Goal: Task Accomplishment & Management: Manage account settings

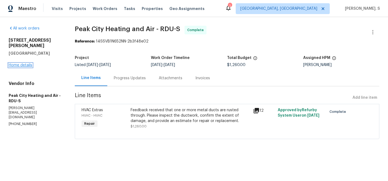
click at [18, 63] on link "Home details" at bounding box center [21, 65] width 24 height 4
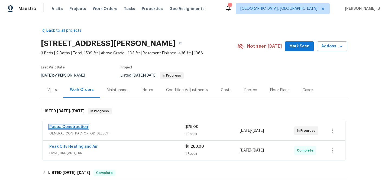
click at [60, 126] on link "Padua Construction" at bounding box center [68, 127] width 39 height 4
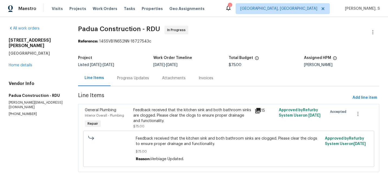
click at [149, 77] on div "Progress Updates" at bounding box center [133, 78] width 45 height 16
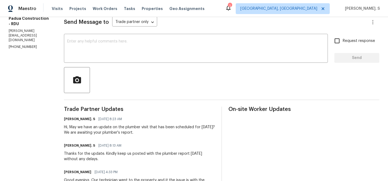
scroll to position [96, 0]
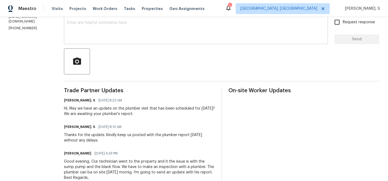
click at [144, 32] on textarea at bounding box center [195, 30] width 257 height 19
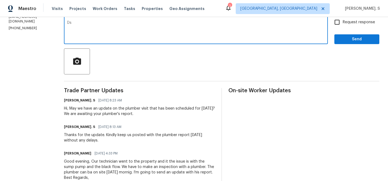
type textarea "D"
click at [144, 32] on textarea "Since there is no response from you, despite several follw-ups, we have decided…" at bounding box center [195, 30] width 257 height 19
click at [144, 34] on textarea "Since there is no response from you, despite several follw-ups, we have decided…" at bounding box center [195, 30] width 257 height 19
click at [189, 21] on div "Since there is no response from you, despite several follw-ups, we have decided…" at bounding box center [196, 31] width 264 height 28
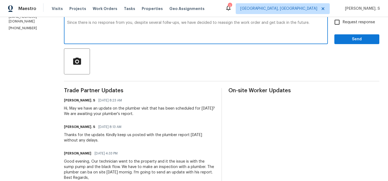
click at [189, 21] on div "Since there is no response from you, despite several follw-ups, we have decided…" at bounding box center [196, 31] width 264 height 28
click at [194, 24] on textarea "Since there is no response from you, despite several follw-ups, we have decided…" at bounding box center [195, 30] width 257 height 19
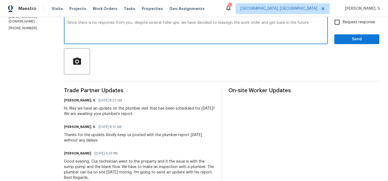
paste textarea "we have not received any response from you despite multiple follow-ups, we have…"
type textarea "Since we have not received any response from you despite multiple follow-ups, w…"
click at [344, 24] on span "Request response" at bounding box center [359, 23] width 32 height 6
click at [343, 24] on input "Request response" at bounding box center [336, 22] width 11 height 11
checkbox input "true"
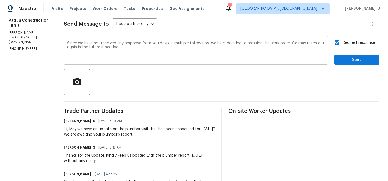
scroll to position [68, 0]
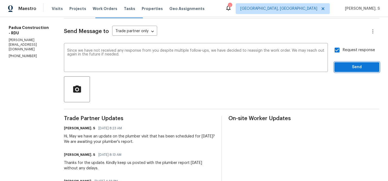
click at [343, 67] on span "Send" at bounding box center [357, 67] width 36 height 7
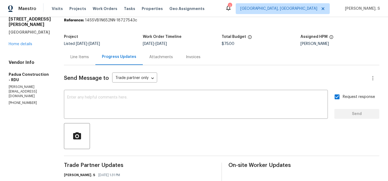
scroll to position [0, 0]
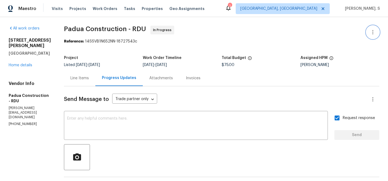
click at [376, 27] on button "button" at bounding box center [372, 32] width 13 height 13
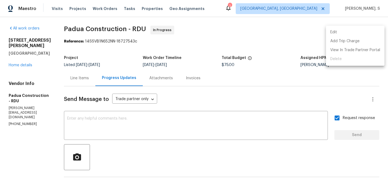
click at [329, 29] on li "Edit" at bounding box center [355, 32] width 59 height 9
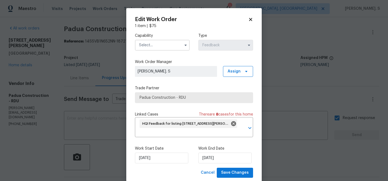
click at [167, 34] on label "Capability" at bounding box center [162, 35] width 55 height 5
click at [159, 45] on input "text" at bounding box center [162, 45] width 55 height 11
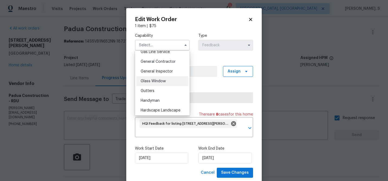
scroll to position [251, 0]
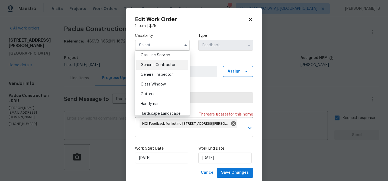
click at [151, 65] on span "General Contractor" at bounding box center [158, 65] width 35 height 4
type input "General Contractor"
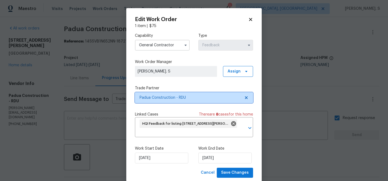
click at [246, 98] on icon at bounding box center [246, 97] width 3 height 3
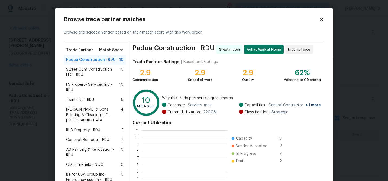
scroll to position [76, 86]
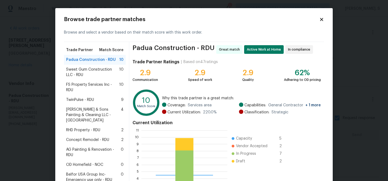
click at [107, 80] on div "FS Property Services Inc - RDU 10" at bounding box center [95, 87] width 62 height 15
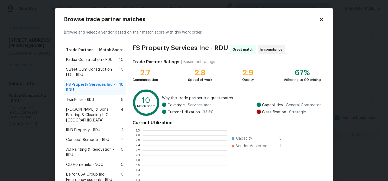
scroll to position [76, 84]
click at [107, 74] on span "Sweet Gum Construction LLC - RDU" at bounding box center [92, 72] width 53 height 11
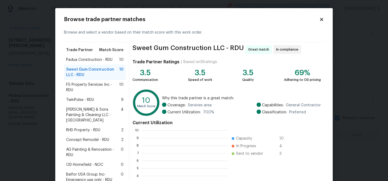
scroll to position [76, 86]
click at [106, 97] on div "TwinPulse - RDU 9" at bounding box center [94, 99] width 57 height 5
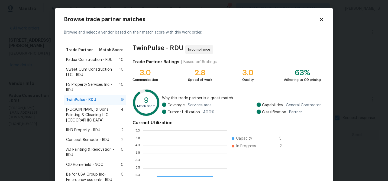
scroll to position [76, 84]
click at [108, 104] on div "TwinPulse - RDU 9" at bounding box center [95, 100] width 62 height 10
click at [108, 107] on span "Hodge & Sons Painting & Cleaning LLC - RDU" at bounding box center [93, 115] width 55 height 16
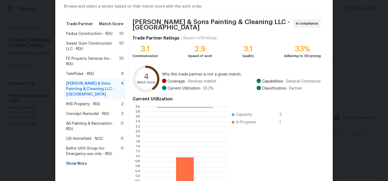
scroll to position [31, 0]
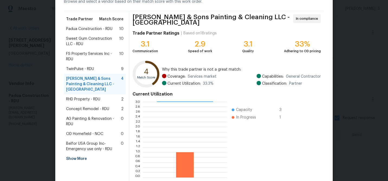
click at [99, 95] on div "RHD Property - RDU 2" at bounding box center [95, 100] width 62 height 10
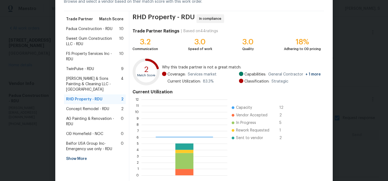
scroll to position [76, 86]
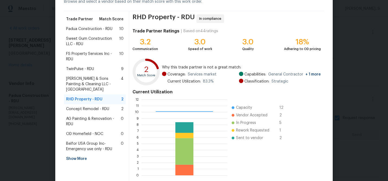
click at [98, 106] on span "Concept Remodel - RDU" at bounding box center [87, 108] width 43 height 5
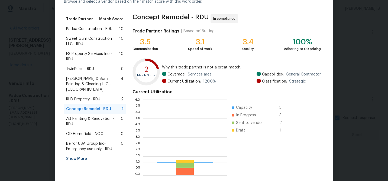
scroll to position [76, 84]
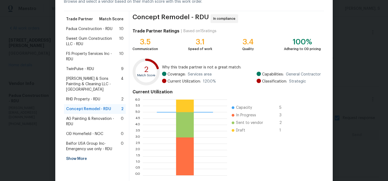
click at [96, 118] on span "AG Painting & Renovation - RDU" at bounding box center [93, 121] width 55 height 11
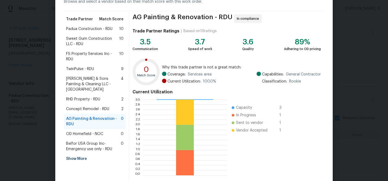
scroll to position [58, 0]
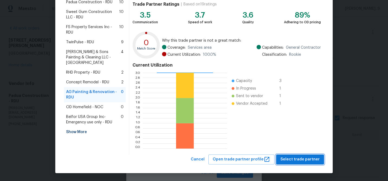
click at [303, 161] on span "Select trade partner" at bounding box center [299, 159] width 39 height 7
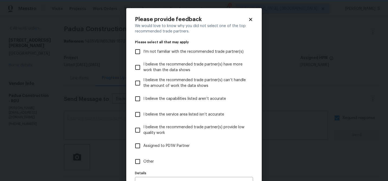
scroll to position [0, 0]
click at [158, 160] on label "Other" at bounding box center [190, 162] width 117 height 16
click at [143, 160] on input "Other" at bounding box center [137, 161] width 11 height 11
checkbox input "true"
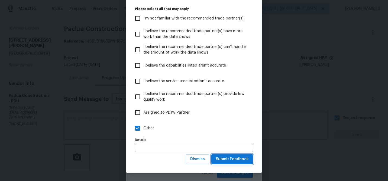
click at [241, 158] on span "Submit Feedback" at bounding box center [232, 159] width 33 height 7
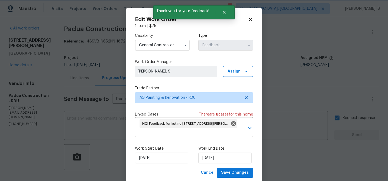
scroll to position [0, 0]
click at [165, 159] on input "9/24/2025" at bounding box center [161, 158] width 53 height 11
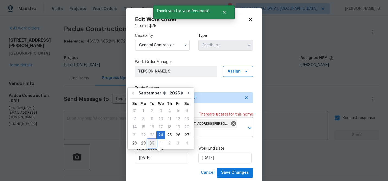
click at [153, 145] on div "30" at bounding box center [152, 144] width 9 height 8
type input "[DATE]"
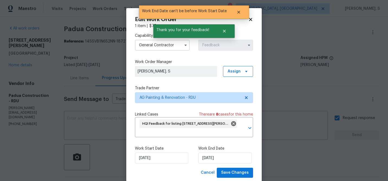
click at [215, 164] on div "Work Start Date 9/30/2025 Work End Date 9/30/2025" at bounding box center [194, 155] width 118 height 26
click at [217, 162] on input "[DATE]" at bounding box center [224, 158] width 53 height 11
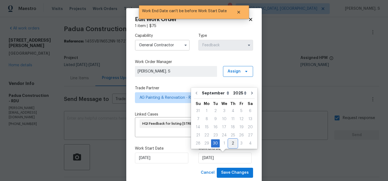
click at [230, 147] on div "2" at bounding box center [233, 144] width 8 height 8
type input "[DATE]"
select select "9"
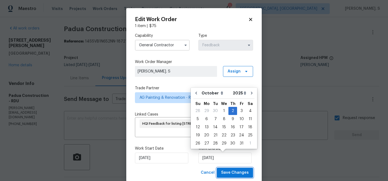
click at [233, 173] on span "Save Changes" at bounding box center [235, 173] width 28 height 7
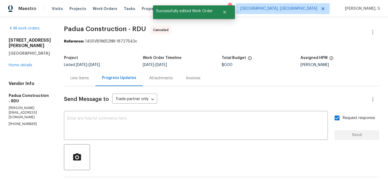
click at [14, 60] on div "1007 Vass Rd Spring Lake, NC 28390 Home details" at bounding box center [30, 53] width 42 height 30
click at [15, 63] on div "1007 Vass Rd Spring Lake, NC 28390 Home details" at bounding box center [30, 53] width 42 height 30
click at [15, 64] on link "Home details" at bounding box center [21, 65] width 24 height 4
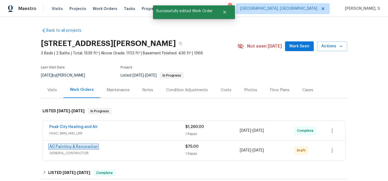
click at [73, 148] on link "AG Painting & Renovation" at bounding box center [73, 147] width 48 height 4
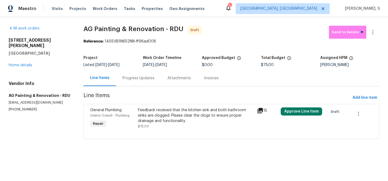
click at [181, 116] on div "Feedback received that the kitchen sink and both bathroom sinks are clogged. Pl…" at bounding box center [196, 116] width 116 height 16
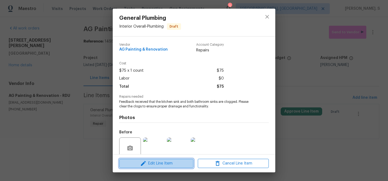
click at [158, 166] on span "Edit Line Item" at bounding box center [156, 163] width 71 height 7
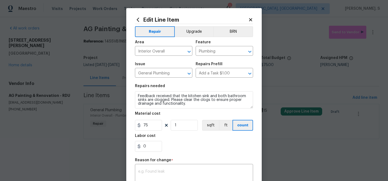
click at [106, 132] on body "Maestro Visits Projects Work Orders Tasks Properties Geo Assignments 1 Albuquer…" at bounding box center [194, 77] width 388 height 154
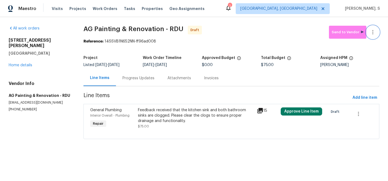
click at [373, 38] on button "button" at bounding box center [372, 32] width 13 height 13
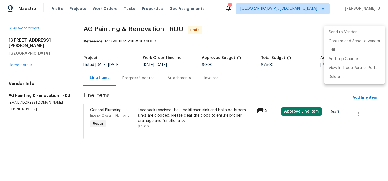
click at [354, 35] on li "Send to Vendor" at bounding box center [354, 32] width 60 height 9
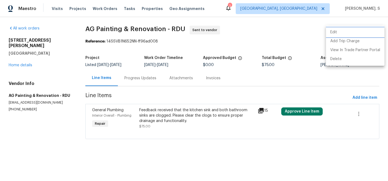
click at [336, 31] on li "Edit" at bounding box center [355, 32] width 59 height 9
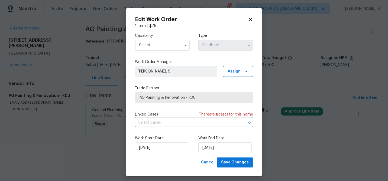
click at [168, 48] on input "text" at bounding box center [162, 45] width 55 height 11
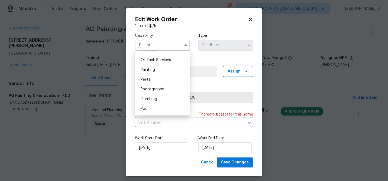
scroll to position [455, 0]
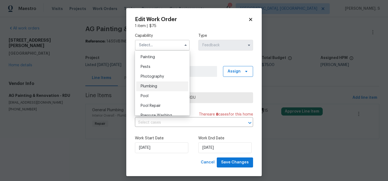
click at [166, 84] on div "Plumbing" at bounding box center [162, 87] width 52 height 10
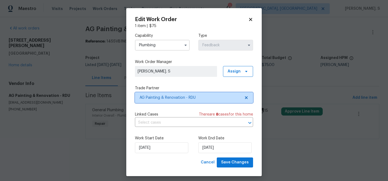
click at [245, 96] on icon at bounding box center [246, 97] width 3 height 3
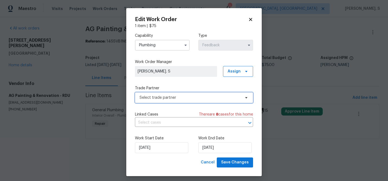
click at [245, 96] on icon at bounding box center [246, 98] width 4 height 4
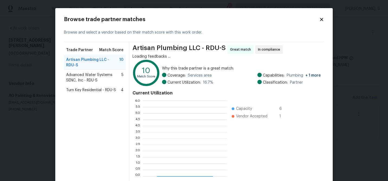
scroll to position [76, 84]
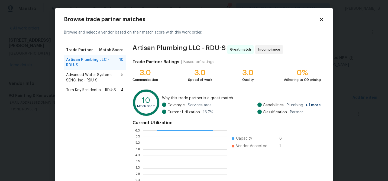
click at [93, 73] on span "Advanced Water Systems SENC, Inc - RDU-S" at bounding box center [93, 77] width 55 height 11
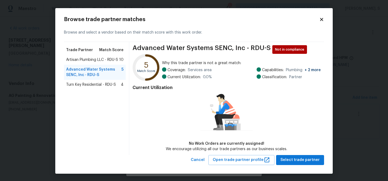
click at [98, 82] on span "Turn Key Residential - RDU-S" at bounding box center [91, 84] width 50 height 5
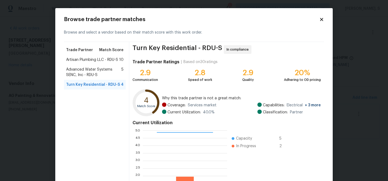
click at [105, 65] on div "Advanced Water Systems SENC, Inc - RDU-S 5" at bounding box center [95, 72] width 62 height 15
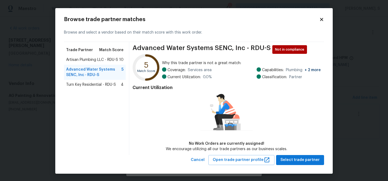
click at [99, 56] on div "Artisan Plumbing LLC - RDU-S 10" at bounding box center [95, 60] width 62 height 10
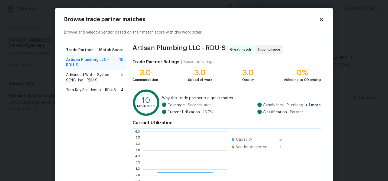
scroll to position [0, 0]
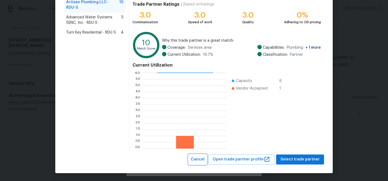
click at [197, 160] on button "Cancel" at bounding box center [198, 160] width 18 height 10
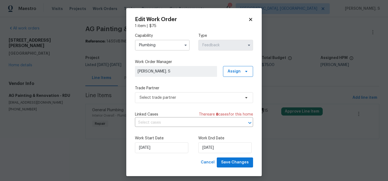
click at [156, 48] on input "Plumbing" at bounding box center [162, 45] width 55 height 11
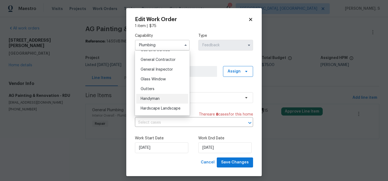
click at [154, 98] on span "Handyman" at bounding box center [150, 99] width 19 height 4
type input "Handyman"
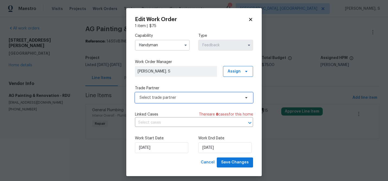
click at [188, 98] on span "Select trade partner" at bounding box center [189, 97] width 101 height 5
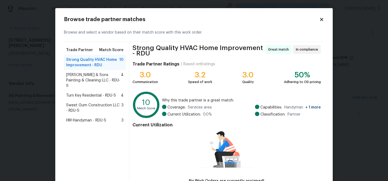
click at [99, 82] on span "Hodge & Sons Painting & Cleaning LLC - RDU-S" at bounding box center [93, 80] width 55 height 16
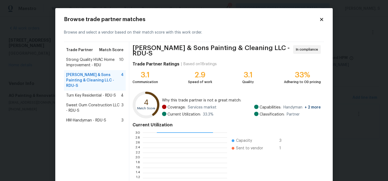
click at [94, 59] on span "Strong Quality HVAC Home Improvement - RDU" at bounding box center [92, 62] width 53 height 11
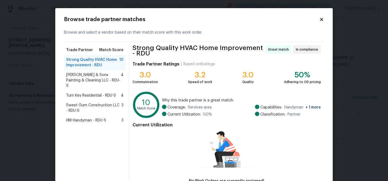
scroll to position [38, 0]
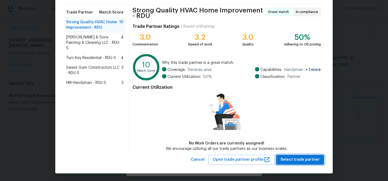
click at [301, 158] on span "Select trade partner" at bounding box center [299, 160] width 39 height 7
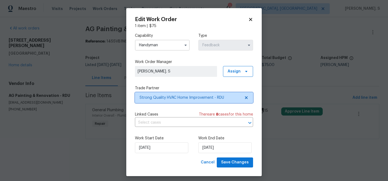
scroll to position [0, 0]
click at [189, 124] on input "text" at bounding box center [186, 123] width 103 height 8
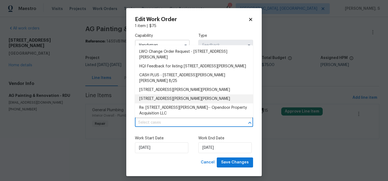
scroll to position [26, 0]
click at [97, 77] on body "Maestro Visits Projects Work Orders Tasks Properties Geo Assignments 1 Albuquer…" at bounding box center [194, 77] width 388 height 154
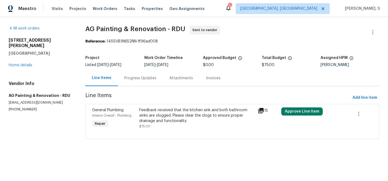
click at [189, 124] on div "Feedback received that the kitchen sink and both bathroom sinks are clogged. Pl…" at bounding box center [196, 116] width 115 height 16
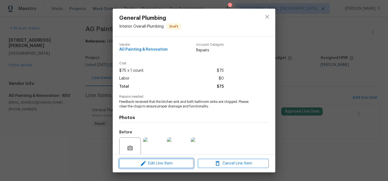
click at [168, 168] on button "Edit Line Item" at bounding box center [156, 163] width 74 height 9
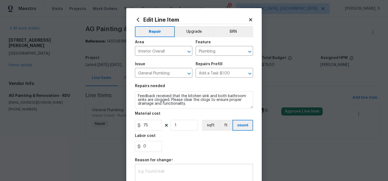
click at [158, 170] on div "x ​" at bounding box center [194, 175] width 118 height 20
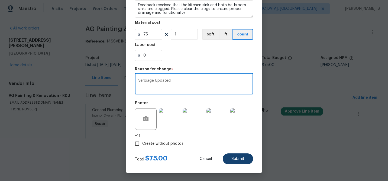
type textarea "Verbiage Updated."
click at [234, 154] on button "Submit" at bounding box center [238, 159] width 30 height 11
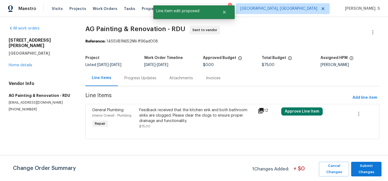
scroll to position [0, 0]
click at [360, 168] on span "Submit Changes" at bounding box center [366, 169] width 25 height 12
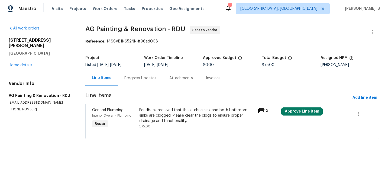
click at [124, 82] on div "Progress Updates" at bounding box center [140, 78] width 45 height 16
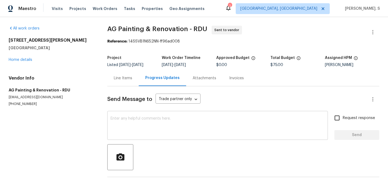
click at [140, 123] on textarea at bounding box center [218, 126] width 214 height 19
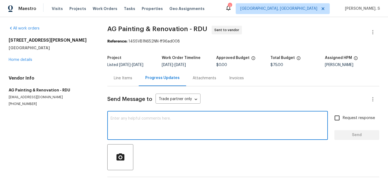
paste textarea "Hi this is Glory with Opendoor. I’m confirming you received the WO for the prop…"
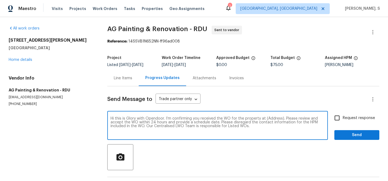
click at [269, 117] on textarea "Hi this is Glory with Opendoor. I’m confirming you received the WO for the prop…" at bounding box center [218, 126] width 214 height 19
paste textarea "1007 Vass Rd, Spring Lake, NC 28390"
type textarea "Hi this is Glory with Opendoor. I’m confirming you received the WO for the prop…"
click at [346, 124] on div "Request response Send" at bounding box center [356, 126] width 45 height 28
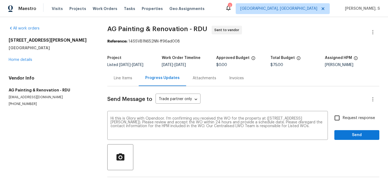
click at [349, 120] on span "Request response" at bounding box center [359, 118] width 32 height 6
click at [343, 120] on input "Request response" at bounding box center [336, 117] width 11 height 11
checkbox input "true"
click at [349, 141] on div "Send Message to Trade partner only Trade partner only ​ Hi this is Glory with O…" at bounding box center [243, 139] width 272 height 106
click at [349, 136] on span "Send" at bounding box center [357, 135] width 36 height 7
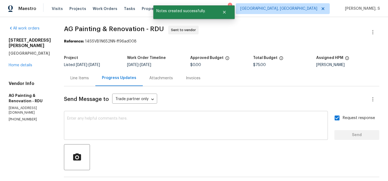
click at [178, 122] on textarea at bounding box center [195, 126] width 257 height 19
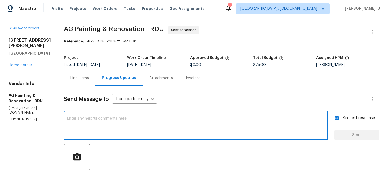
paste textarea "The Work Orders must include before-photos (both close-up and wide-angle) and a…"
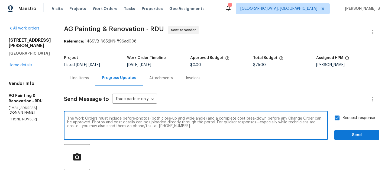
type textarea "The Work Orders must include before-photos (both close-up and wide-angle) and a…"
click at [353, 134] on span "Send" at bounding box center [357, 135] width 36 height 7
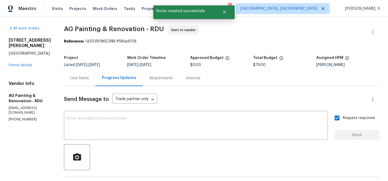
click at [166, 35] on span "AG Painting & Renovation - RDU Sent to vendor" at bounding box center [215, 32] width 302 height 13
click at [159, 31] on span "AG Painting & Renovation - RDU" at bounding box center [114, 29] width 100 height 7
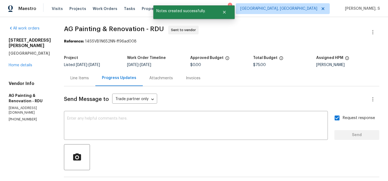
click at [159, 31] on span "AG Painting & Renovation - RDU" at bounding box center [114, 29] width 100 height 7
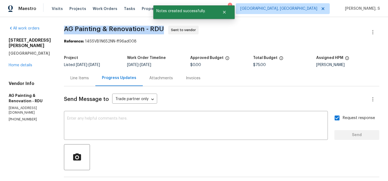
click at [159, 31] on span "AG Painting & Renovation - RDU" at bounding box center [114, 29] width 100 height 7
copy span "AG Painting & Renovation - RDU"
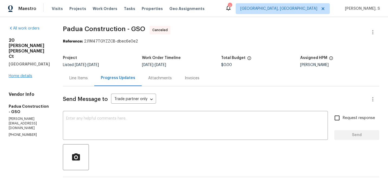
click at [30, 59] on div "20 Peggy Sue Ct Greensboro, NC 27407 Home details" at bounding box center [29, 58] width 41 height 41
click at [22, 63] on div "20 Peggy Sue Ct Greensboro, NC 27407 Home details" at bounding box center [29, 58] width 41 height 41
click at [21, 68] on div "20 Peggy Sue Ct Greensboro, NC 27407 Home details" at bounding box center [29, 58] width 41 height 41
click at [22, 74] on link "Home details" at bounding box center [21, 76] width 24 height 4
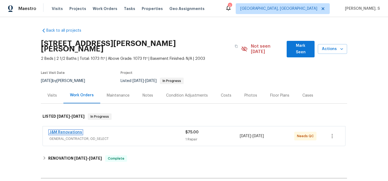
click at [67, 131] on link "J&M Renovations" at bounding box center [65, 133] width 33 height 4
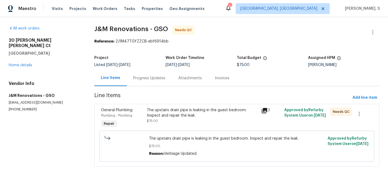
click at [168, 113] on div "The upstairs drain pipe is leaking in the guest bedroom. Inspect and repair the…" at bounding box center [202, 113] width 111 height 11
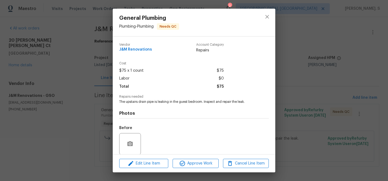
scroll to position [41, 0]
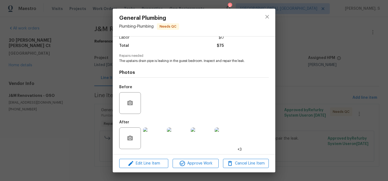
click at [151, 138] on img at bounding box center [154, 139] width 22 height 22
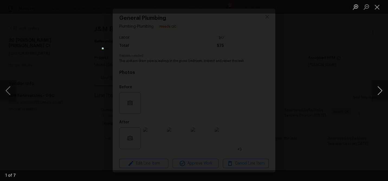
click at [376, 88] on button "Next image" at bounding box center [380, 91] width 16 height 22
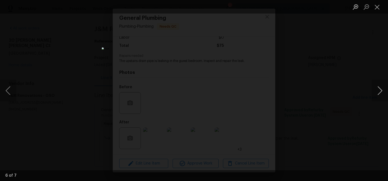
click at [376, 88] on button "Next image" at bounding box center [380, 91] width 16 height 22
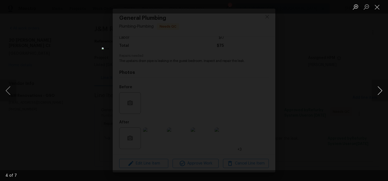
click at [376, 88] on button "Next image" at bounding box center [380, 91] width 16 height 22
click at [375, 10] on button "Close lightbox" at bounding box center [377, 6] width 11 height 9
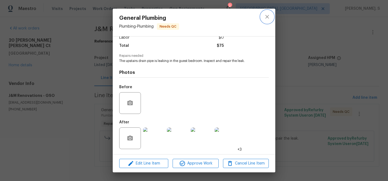
click at [265, 16] on icon "close" at bounding box center [267, 17] width 7 height 7
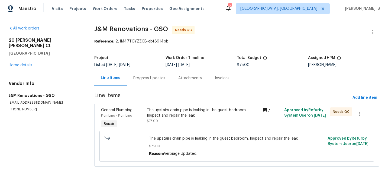
click at [144, 83] on div "Progress Updates" at bounding box center [149, 78] width 45 height 16
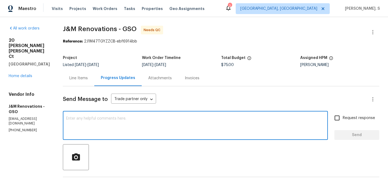
click at [152, 123] on textarea at bounding box center [195, 126] width 258 height 19
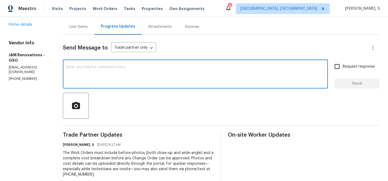
scroll to position [52, 0]
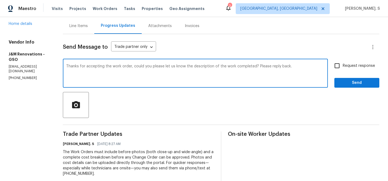
type textarea "Thanks for accepting the work order, could you please let us know the descripti…"
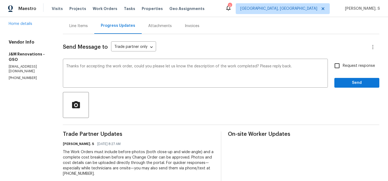
click at [347, 66] on span "Request response" at bounding box center [359, 66] width 32 height 6
click at [343, 66] on input "Request response" at bounding box center [336, 65] width 11 height 11
checkbox input "true"
click at [343, 81] on span "Send" at bounding box center [357, 83] width 36 height 7
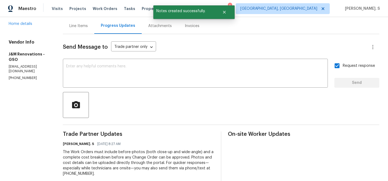
click at [112, 52] on div "Send Message to Trade partner only Trade partner only ​" at bounding box center [214, 47] width 303 height 13
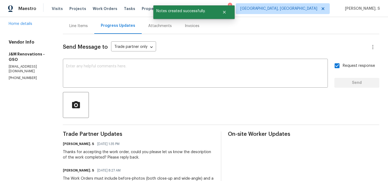
click at [81, 34] on div "Send Message to Trade partner only Trade partner only ​ x ​ Request response Se…" at bounding box center [221, 143] width 316 height 218
click at [86, 18] on div "Line Items" at bounding box center [78, 26] width 31 height 16
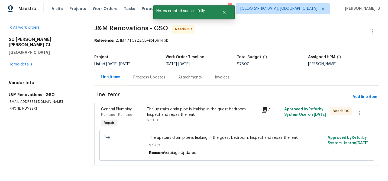
scroll to position [1, 0]
click at [367, 93] on button "Add line item" at bounding box center [364, 97] width 29 height 10
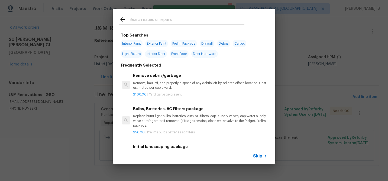
click at [164, 82] on p "Remove, haul off, and properly dispose of any debris left by seller to offsite …" at bounding box center [200, 85] width 134 height 9
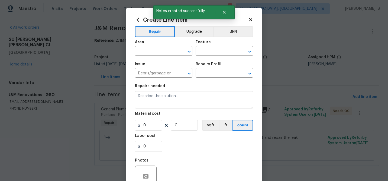
type input "Remove debris/garbage $100.00"
type textarea "Remove, haul off, and properly dispose of any debris left by seller to offsite …"
type input "100"
type input "1"
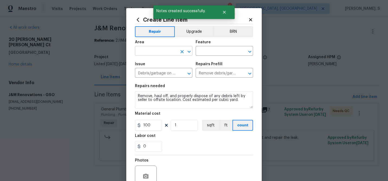
click at [189, 51] on icon "Open" at bounding box center [189, 51] width 7 height 7
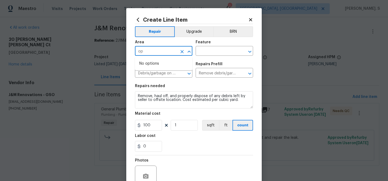
type input "o"
click at [180, 63] on li "Plumbing" at bounding box center [163, 63] width 57 height 9
click at [252, 50] on icon "Open" at bounding box center [249, 51] width 7 height 7
type input "Plumbing"
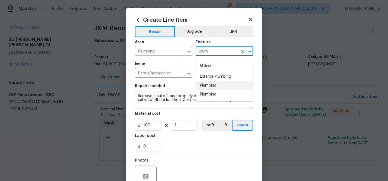
click at [215, 88] on li "Plumbing" at bounding box center [224, 85] width 57 height 9
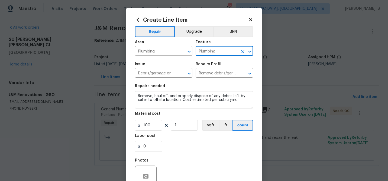
type input "Plumbing"
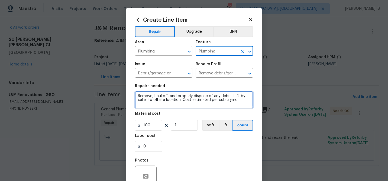
click at [162, 95] on textarea "Remove, haul off, and properly dispose of any debris left by seller to offsite …" at bounding box center [194, 99] width 118 height 17
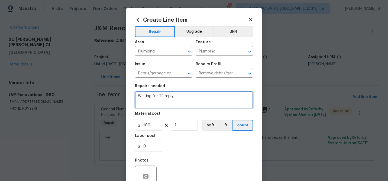
type textarea "Waiting for TP reply"
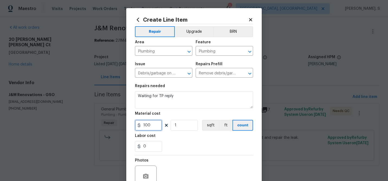
click at [154, 126] on input "100" at bounding box center [148, 125] width 27 height 11
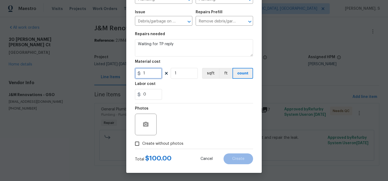
type input "1"
click at [155, 141] on span "Create without photos" at bounding box center [162, 144] width 41 height 6
click at [142, 141] on input "Create without photos" at bounding box center [137, 144] width 10 height 10
checkbox input "true"
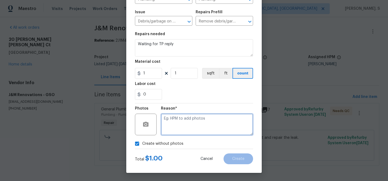
click at [216, 115] on textarea at bounding box center [207, 125] width 92 height 22
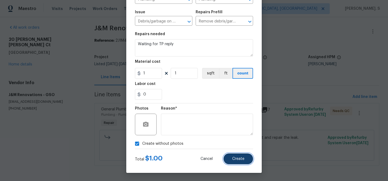
click at [232, 155] on button "Create" at bounding box center [238, 159] width 30 height 11
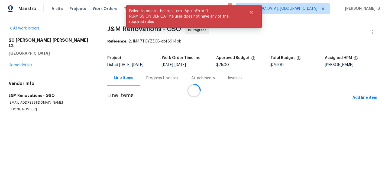
scroll to position [0, 0]
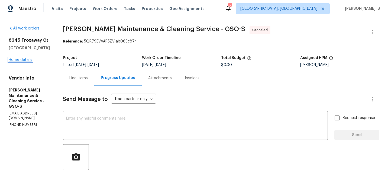
click at [32, 60] on link "Home details" at bounding box center [21, 60] width 24 height 4
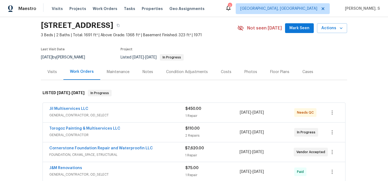
scroll to position [21, 0]
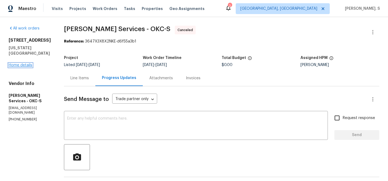
click at [27, 67] on link "Home details" at bounding box center [21, 65] width 24 height 4
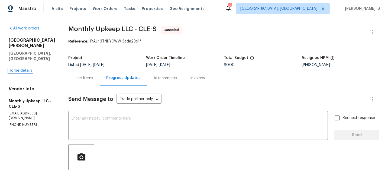
click at [29, 69] on link "Home details" at bounding box center [21, 71] width 24 height 4
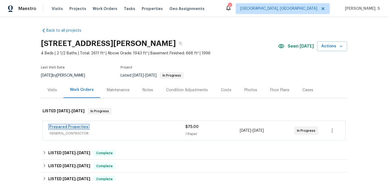
click at [77, 126] on link "Prepared Properties" at bounding box center [68, 127] width 39 height 4
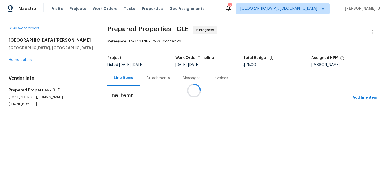
click at [176, 82] on div "Messages" at bounding box center [191, 78] width 31 height 16
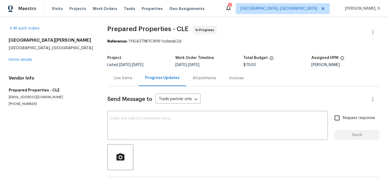
click at [141, 82] on div "Progress Updates" at bounding box center [162, 78] width 47 height 16
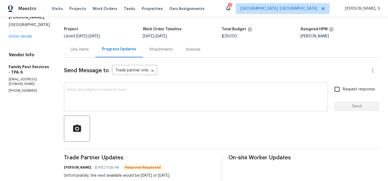
scroll to position [23, 0]
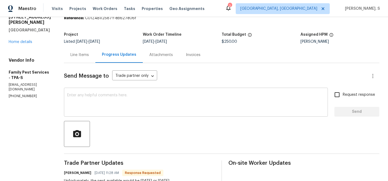
click at [115, 108] on textarea at bounding box center [195, 102] width 257 height 19
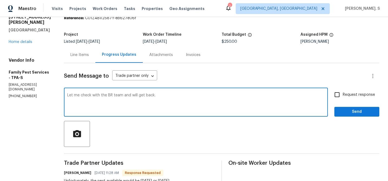
click at [115, 108] on textarea "Let me check with the BR team and will get back." at bounding box center [195, 102] width 257 height 19
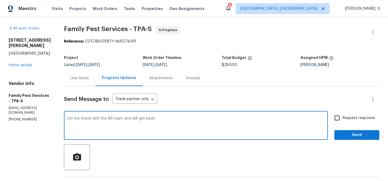
type textarea "Let me check with the BR team and will get back."
click at [376, 29] on button "button" at bounding box center [372, 32] width 13 height 13
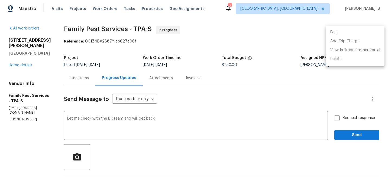
click at [343, 31] on li "Edit" at bounding box center [355, 32] width 59 height 9
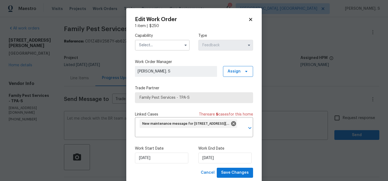
click at [141, 46] on input "text" at bounding box center [162, 45] width 55 height 11
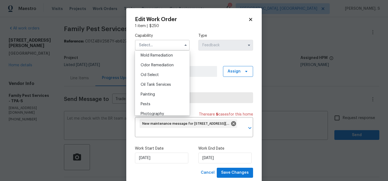
scroll to position [415, 0]
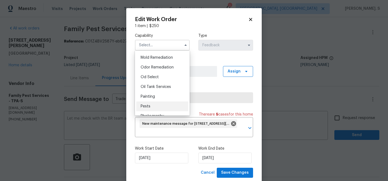
click at [147, 104] on div "Pests" at bounding box center [162, 107] width 52 height 10
type input "Pests"
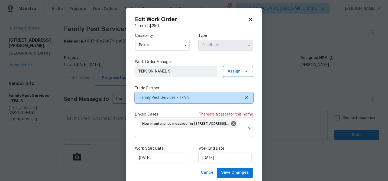
click at [245, 101] on span "Family Pest Services - TPA-S" at bounding box center [194, 97] width 118 height 11
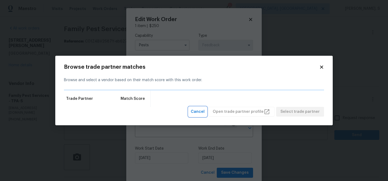
click at [204, 109] on span "Cancel" at bounding box center [198, 112] width 14 height 7
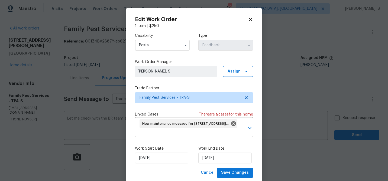
click at [252, 18] on icon at bounding box center [250, 19] width 5 height 5
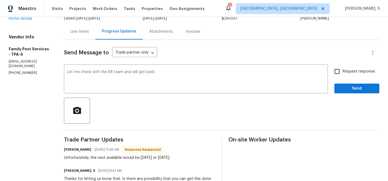
scroll to position [56, 0]
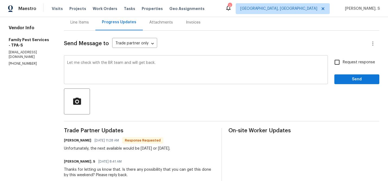
click at [156, 66] on textarea "Let me check with the BR team and will get back." at bounding box center [195, 70] width 257 height 19
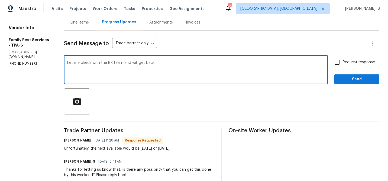
click at [156, 66] on textarea "Let me check with the BR team and will get back." at bounding box center [195, 70] width 257 height 19
type textarea "Can you confirm if you can get this scheduled for Monday? Please reply back."
click at [356, 64] on span "Request response" at bounding box center [359, 63] width 32 height 6
click at [343, 64] on input "Request response" at bounding box center [336, 62] width 11 height 11
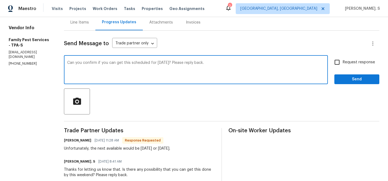
checkbox input "true"
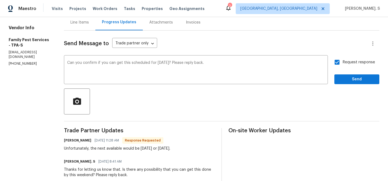
click at [84, 146] on div "Unfortunately, the next available would be next week Monday or Tuesday." at bounding box center [117, 148] width 106 height 5
click at [366, 82] on span "Send" at bounding box center [357, 79] width 36 height 7
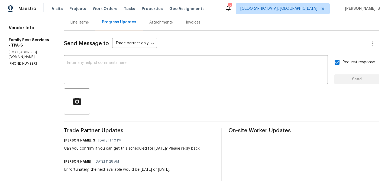
click at [105, 170] on div "Unfortunately, the next available would be next week Monday or Tuesday." at bounding box center [117, 169] width 106 height 5
copy div "Unfortunately, the next available would be next week Monday or Tuesday."
drag, startPoint x: 96, startPoint y: 148, endPoint x: 171, endPoint y: 148, distance: 74.8
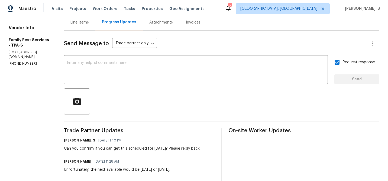
click at [171, 148] on div "Can you confirm if you can get this scheduled for Monday? Please reply back." at bounding box center [132, 148] width 137 height 5
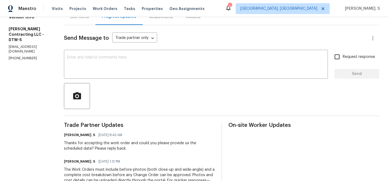
scroll to position [64, 0]
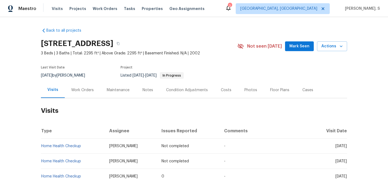
click at [88, 96] on div "Work Orders" at bounding box center [82, 90] width 35 height 16
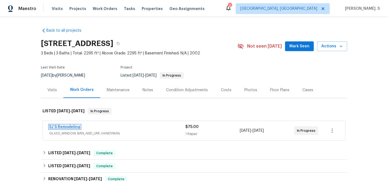
click at [74, 127] on link "5J’S Remodeling" at bounding box center [64, 127] width 31 height 4
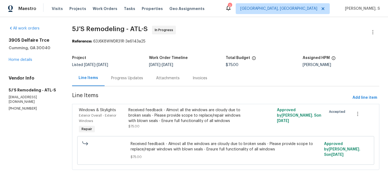
click at [143, 78] on div "Progress Updates" at bounding box center [127, 78] width 45 height 16
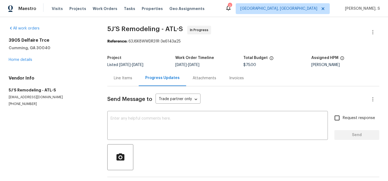
click at [143, 78] on div "Progress Updates" at bounding box center [162, 78] width 47 height 16
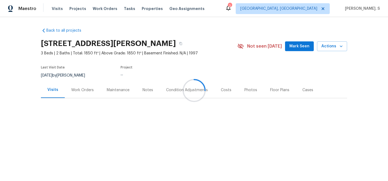
click at [84, 92] on div "Work Orders" at bounding box center [82, 89] width 22 height 5
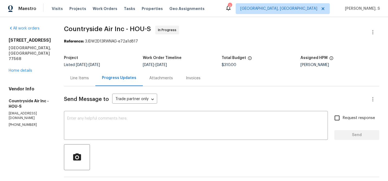
click at [74, 77] on div "Line Items" at bounding box center [79, 78] width 18 height 5
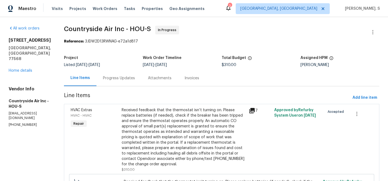
click at [177, 125] on div "Received feedback that the thermostat isn’t turning on. Please replace batterie…" at bounding box center [184, 138] width 124 height 60
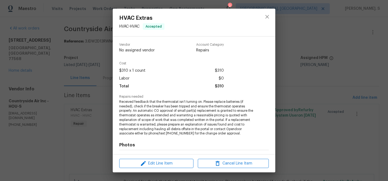
click at [177, 125] on span "Received feedback that the thermostat isn’t turning on. Please replace batterie…" at bounding box center [186, 118] width 135 height 36
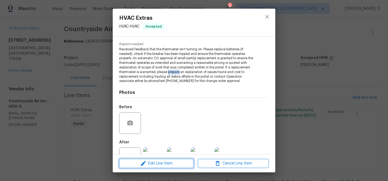
click at [156, 164] on span "Edit Line Item" at bounding box center [156, 163] width 71 height 7
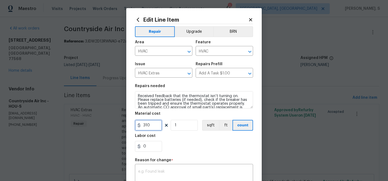
click at [157, 123] on input "310" at bounding box center [148, 125] width 27 height 11
click at [117, 128] on body "Maestro Visits Projects Work Orders Tasks Properties Geo Assignments 2 Albuquer…" at bounding box center [194, 90] width 388 height 181
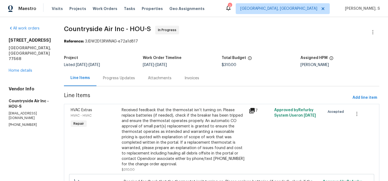
click at [114, 80] on div "Progress Updates" at bounding box center [119, 78] width 32 height 5
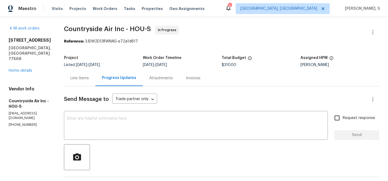
click at [80, 79] on div "Line Items" at bounding box center [79, 78] width 18 height 5
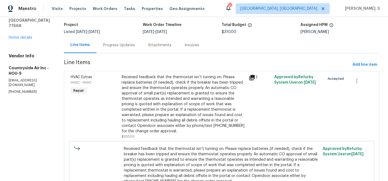
scroll to position [36, 0]
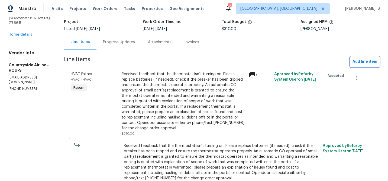
click at [354, 61] on span "Add line item" at bounding box center [364, 62] width 25 height 7
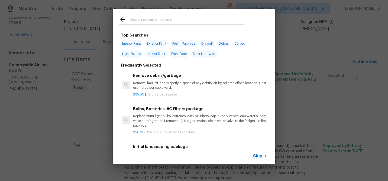
click at [164, 85] on p "Remove, haul off, and properly dispose of any debris left by seller to offsite …" at bounding box center [200, 85] width 134 height 9
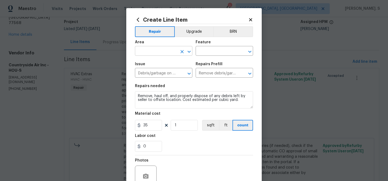
click at [190, 55] on button "Open" at bounding box center [189, 52] width 8 height 8
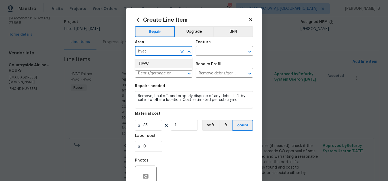
click at [176, 68] on li "HVAC" at bounding box center [163, 63] width 57 height 9
click at [247, 53] on icon "Open" at bounding box center [249, 51] width 7 height 7
type input "HVAC"
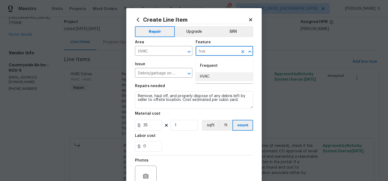
click at [219, 77] on li "HVAC" at bounding box center [224, 76] width 57 height 9
click at [192, 73] on icon "Open" at bounding box center [189, 73] width 7 height 7
type input "HVAC"
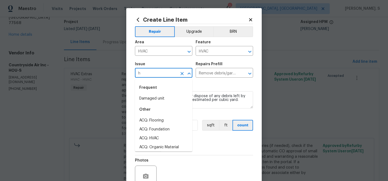
scroll to position [0, 0]
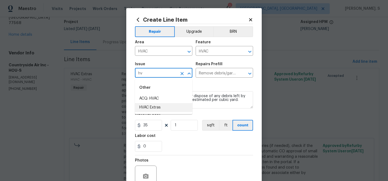
click at [159, 104] on li "HVAC Extras" at bounding box center [163, 107] width 57 height 9
type input "HVAC Extras"
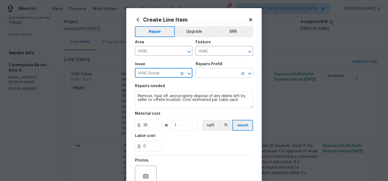
click at [249, 72] on icon "Open" at bounding box center [249, 73] width 7 height 7
type input "HVAC Extras"
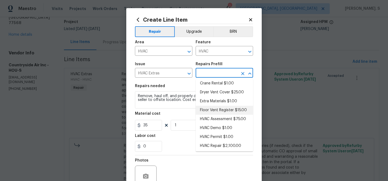
scroll to position [41, 0]
click at [215, 144] on li "HVAC Repair $2,100.00" at bounding box center [224, 145] width 57 height 9
type textarea "HVAC Repair"
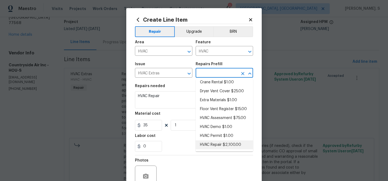
type input "HVAC Repair $2,100.00"
type input "2100"
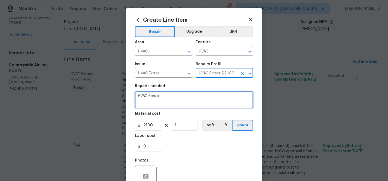
click at [177, 104] on textarea "HVAC Repair" at bounding box center [194, 99] width 118 height 17
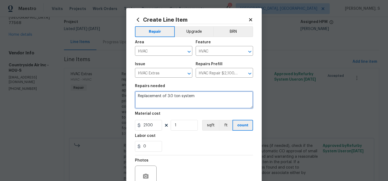
type textarea "Replacement of 3.0 ton system"
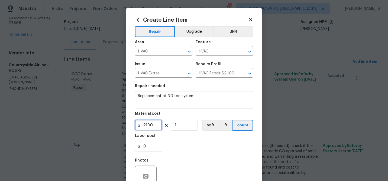
click at [155, 123] on input "2100" at bounding box center [148, 125] width 27 height 11
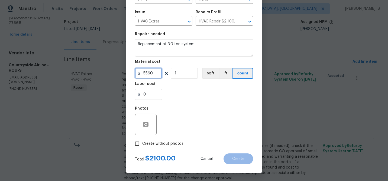
type input "5560"
click at [142, 143] on input "Create without photos" at bounding box center [137, 144] width 10 height 10
checkbox input "true"
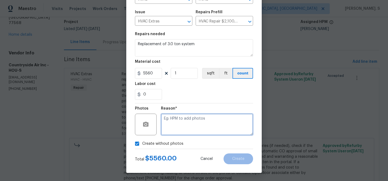
click at [207, 125] on textarea at bounding box center [207, 125] width 92 height 22
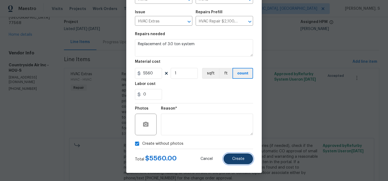
click at [228, 159] on button "Create" at bounding box center [238, 159] width 30 height 11
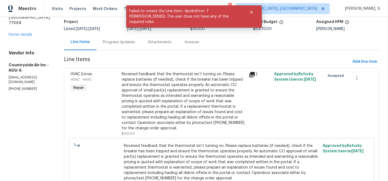
scroll to position [0, 0]
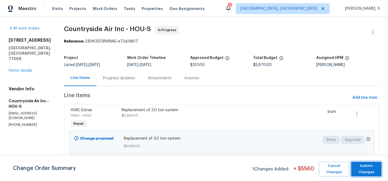
click at [374, 168] on span "Submit Changes" at bounding box center [366, 169] width 25 height 12
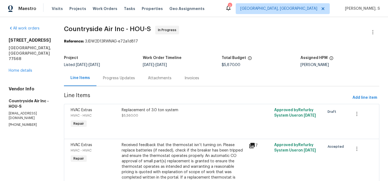
click at [123, 82] on div "Progress Updates" at bounding box center [118, 78] width 45 height 16
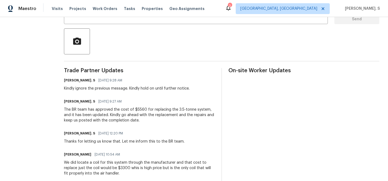
scroll to position [122, 0]
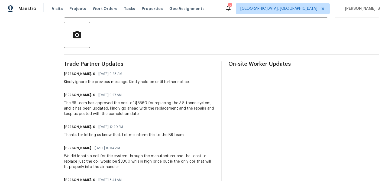
click at [102, 104] on div "The BR team has approved the cost of $5560 for replacing the 3.5-tonne system, …" at bounding box center [139, 108] width 151 height 16
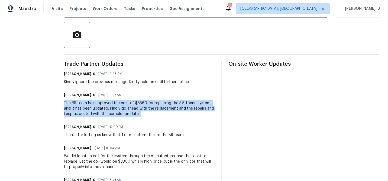
click at [102, 104] on div "The BR team has approved the cost of $5560 for replacing the 3.5-tonne system, …" at bounding box center [139, 108] width 151 height 16
copy div "The BR team has approved the cost of $5560 for replacing the 3.5-tonne system, …"
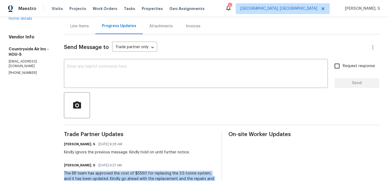
scroll to position [0, 0]
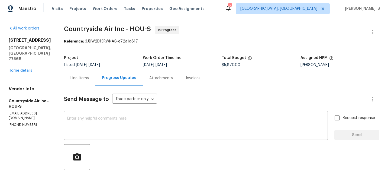
click at [113, 126] on textarea at bounding box center [195, 126] width 257 height 19
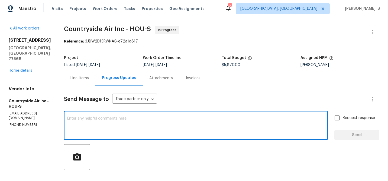
paste textarea "The BR team has approved the cost of $5560 for replacing the 3.5-tonne system, …"
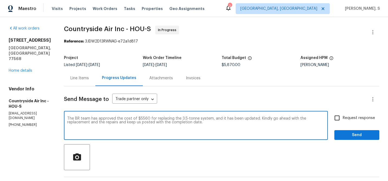
type textarea "The BR team has approved the cost of $5560 for replacing the 3.5-tonne system, …"
click at [340, 122] on input "Request response" at bounding box center [336, 117] width 11 height 11
checkbox input "true"
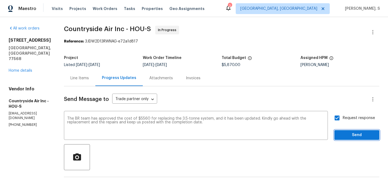
click at [344, 140] on button "Send" at bounding box center [356, 135] width 45 height 10
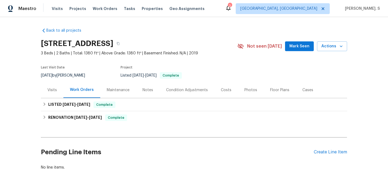
scroll to position [26, 0]
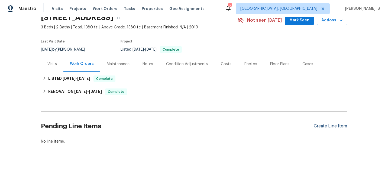
click at [324, 127] on div "Create Line Item" at bounding box center [330, 126] width 33 height 5
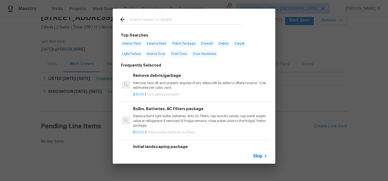
click at [199, 81] on div "Remove debris/garbage Remove, haul off, and properly dispose of any debris left…" at bounding box center [200, 82] width 134 height 18
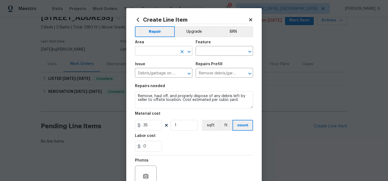
click at [190, 50] on icon "Open" at bounding box center [189, 51] width 7 height 7
type input "D"
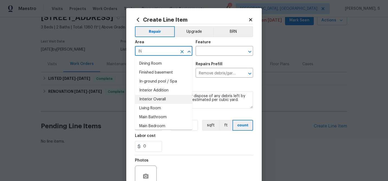
click at [166, 98] on li "Interior Overall" at bounding box center [163, 99] width 57 height 9
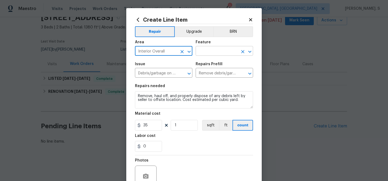
click at [248, 50] on icon "Open" at bounding box center [249, 51] width 7 height 7
type input "Interior Overall"
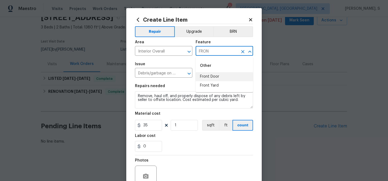
click at [218, 75] on li "Front Door" at bounding box center [224, 76] width 57 height 9
click at [186, 73] on icon "Open" at bounding box center [189, 73] width 7 height 7
type input "Front Door"
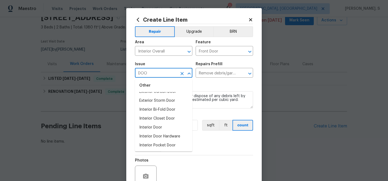
scroll to position [43, 0]
click at [157, 126] on li "Interior Door" at bounding box center [163, 127] width 57 height 9
type input "Interior Door"
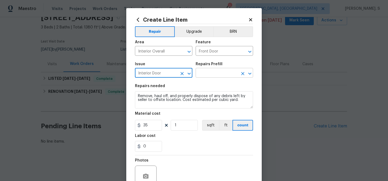
click at [248, 74] on icon "Open" at bounding box center [249, 73] width 7 height 7
type input "Interior Door"
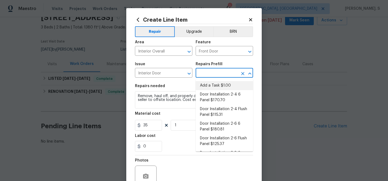
click at [232, 83] on li "Add a Task $1.00" at bounding box center [224, 85] width 57 height 9
type input "Interior Door"
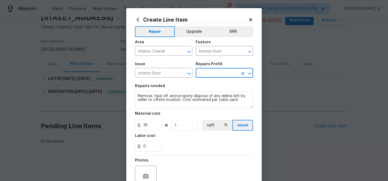
type input "Add a Task $1.00"
type textarea "HPM to detail"
type input "1"
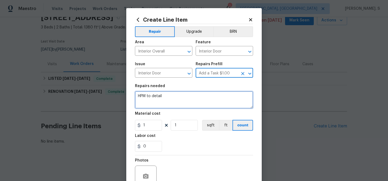
click at [177, 105] on textarea "HPM to detail" at bounding box center [194, 99] width 118 height 17
paste textarea "Replace the rotting pieces of trim at the bottom of both the front and back doo…"
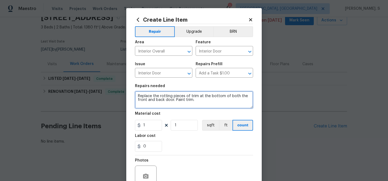
type textarea "Replace the rotting pieces of trim at the bottom of both the front and back doo…"
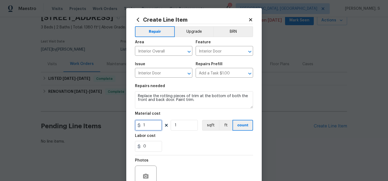
click at [160, 127] on input "1" at bounding box center [148, 125] width 27 height 11
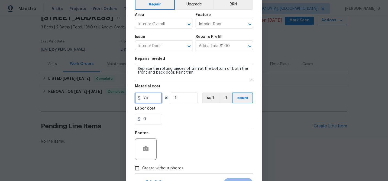
scroll to position [52, 0]
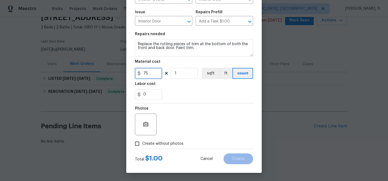
type input "75"
click at [145, 119] on button "button" at bounding box center [145, 124] width 13 height 13
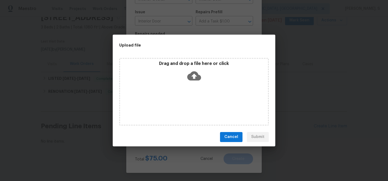
click at [191, 77] on icon at bounding box center [194, 75] width 14 height 9
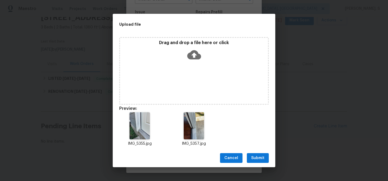
click at [261, 161] on span "Submit" at bounding box center [257, 158] width 13 height 7
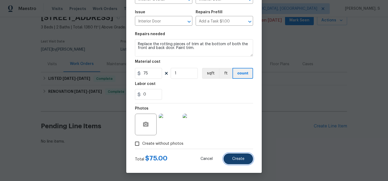
click at [235, 156] on button "Create" at bounding box center [238, 159] width 30 height 11
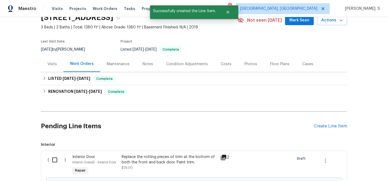
click at [56, 159] on input "checkbox" at bounding box center [56, 159] width 15 height 11
checkbox input "true"
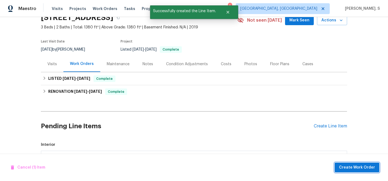
click at [358, 168] on span "Create Work Order" at bounding box center [357, 167] width 36 height 7
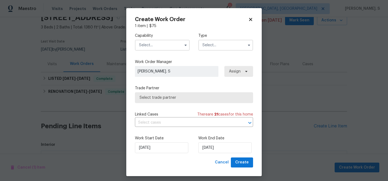
click at [163, 53] on div "Capability Type" at bounding box center [194, 42] width 118 height 26
click at [167, 42] on input "text" at bounding box center [162, 45] width 55 height 11
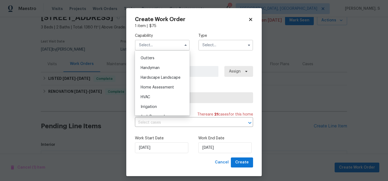
scroll to position [291, 0]
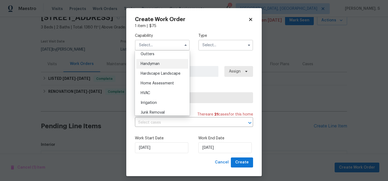
click at [166, 64] on div "Handyman" at bounding box center [162, 64] width 52 height 10
type input "Handyman"
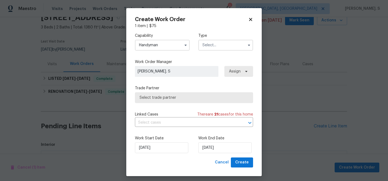
click at [229, 51] on div "Capability Handyman Type" at bounding box center [194, 42] width 118 height 26
click at [229, 46] on input "text" at bounding box center [225, 45] width 55 height 11
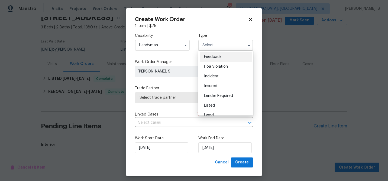
click at [226, 55] on div "Feedback" at bounding box center [226, 57] width 52 height 10
type input "Feedback"
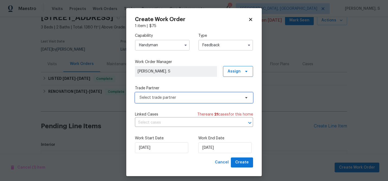
click at [182, 99] on span "Select trade partner" at bounding box center [189, 97] width 101 height 5
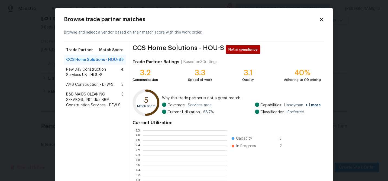
scroll to position [76, 84]
click at [122, 68] on span "4" at bounding box center [122, 72] width 3 height 11
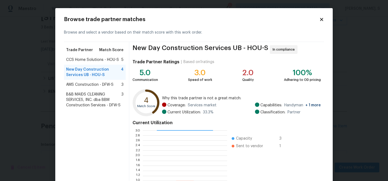
scroll to position [58, 0]
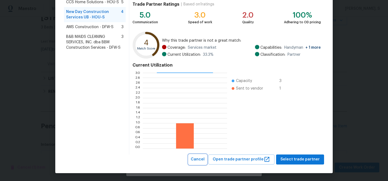
click at [204, 160] on span "Cancel" at bounding box center [198, 159] width 14 height 7
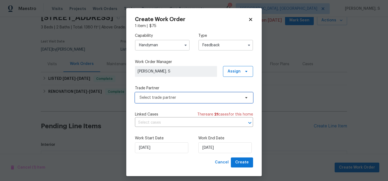
scroll to position [0, 0]
click at [168, 40] on input "Handyman" at bounding box center [162, 45] width 55 height 11
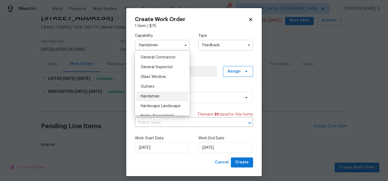
scroll to position [258, 0]
click at [167, 60] on span "General Contractor" at bounding box center [158, 58] width 35 height 4
type input "General Contractor"
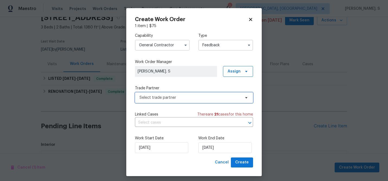
click at [181, 101] on span "Select trade partner" at bounding box center [194, 97] width 118 height 11
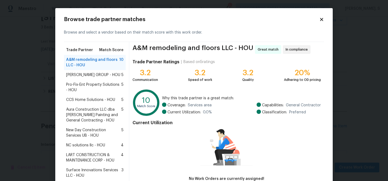
click at [90, 74] on span "[PERSON_NAME] GROUP - HOU" at bounding box center [93, 74] width 54 height 5
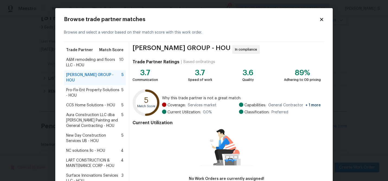
click at [90, 88] on span "Pro-Fix-Ent Property Solutions - HOU" at bounding box center [93, 92] width 55 height 11
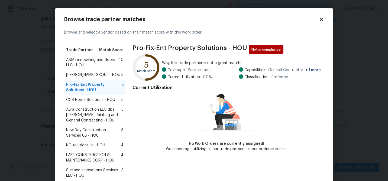
click at [93, 76] on span "[PERSON_NAME] GROUP - HOU" at bounding box center [93, 74] width 54 height 5
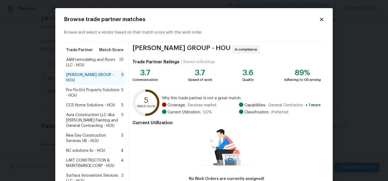
scroll to position [49, 0]
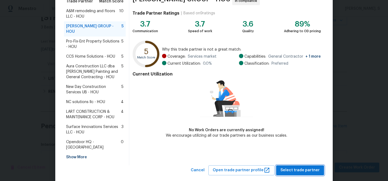
click at [314, 165] on button "Select trade partner" at bounding box center [300, 170] width 48 height 10
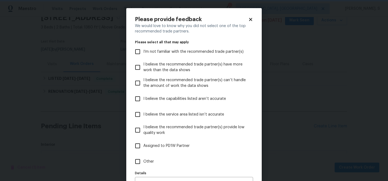
scroll to position [0, 0]
click at [160, 161] on label "Other" at bounding box center [190, 162] width 117 height 16
click at [143, 161] on input "Other" at bounding box center [137, 161] width 11 height 11
checkbox input "true"
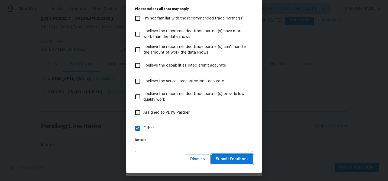
click at [242, 157] on span "Submit Feedback" at bounding box center [232, 159] width 33 height 7
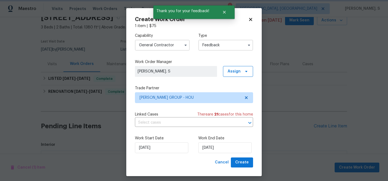
scroll to position [0, 0]
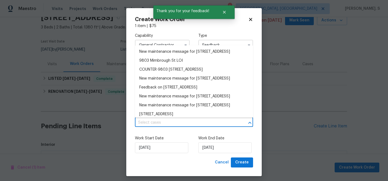
click at [166, 121] on input "text" at bounding box center [186, 123] width 103 height 8
click at [155, 92] on li "Feedback on [STREET_ADDRESS]" at bounding box center [194, 87] width 118 height 9
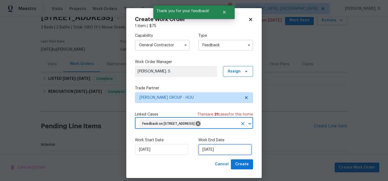
click at [218, 155] on input "[DATE]" at bounding box center [224, 149] width 53 height 11
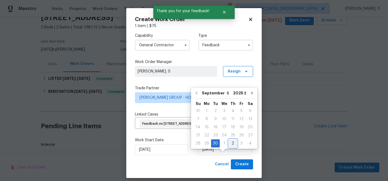
click at [229, 142] on div "2" at bounding box center [233, 144] width 8 height 8
type input "[DATE]"
select select "9"
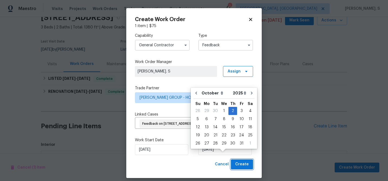
click at [234, 170] on button "Create" at bounding box center [242, 165] width 22 height 10
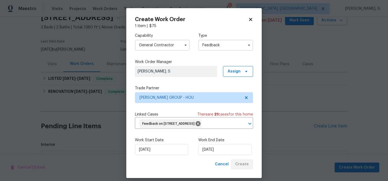
checkbox input "false"
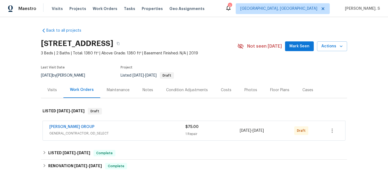
click at [63, 125] on span "[PERSON_NAME] GROUP" at bounding box center [71, 126] width 45 height 5
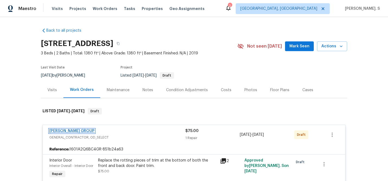
click at [73, 130] on link "[PERSON_NAME] GROUP" at bounding box center [71, 131] width 45 height 4
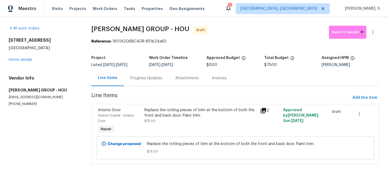
click at [139, 87] on section "[PERSON_NAME] GROUP - HOU Draft Send to Vendor Reference: 1601A2Q6BC4GR-851b24a…" at bounding box center [235, 98] width 288 height 145
click at [140, 81] on div "Progress Updates" at bounding box center [146, 78] width 32 height 5
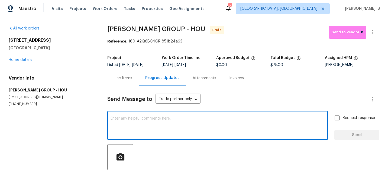
click at [150, 127] on textarea at bounding box center [218, 126] width 214 height 19
paste textarea "Hi this is Glory with Opendoor. I’m confirming you received the WO for the prop…"
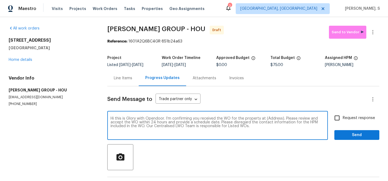
click at [272, 118] on textarea "Hi this is Glory with Opendoor. I’m confirming you received the WO for the prop…" at bounding box center [218, 126] width 214 height 19
paste textarea "[STREET_ADDRESS]"
type textarea "Hi this is Glory with Opendoor. I’m confirming you received the WO for the prop…"
click at [375, 32] on icon "button" at bounding box center [372, 32] width 7 height 7
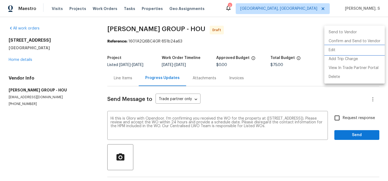
click at [356, 52] on li "Edit" at bounding box center [354, 50] width 60 height 9
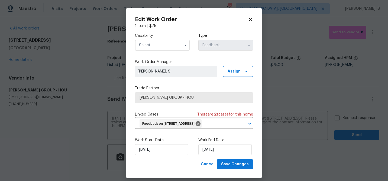
click at [167, 46] on input "text" at bounding box center [162, 45] width 55 height 11
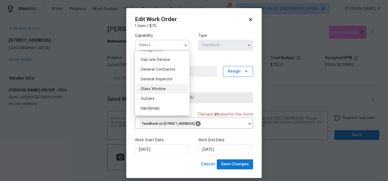
scroll to position [265, 0]
click at [157, 88] on span "Handyman" at bounding box center [150, 90] width 19 height 4
type input "Handyman"
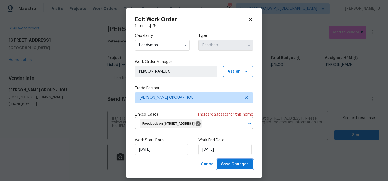
click at [239, 168] on span "Save Changes" at bounding box center [235, 164] width 28 height 7
click at [347, 122] on body "Maestro Visits Projects Work Orders Tasks Properties Geo Assignments 2 [GEOGRAP…" at bounding box center [194, 90] width 388 height 181
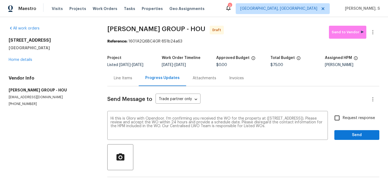
click at [347, 122] on label "Request response" at bounding box center [353, 117] width 44 height 11
click at [343, 122] on input "Request response" at bounding box center [336, 117] width 11 height 11
checkbox input "true"
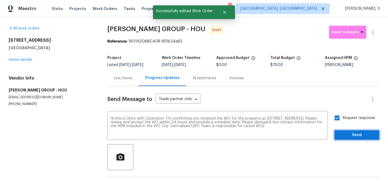
click at [346, 132] on span "Send" at bounding box center [357, 135] width 36 height 7
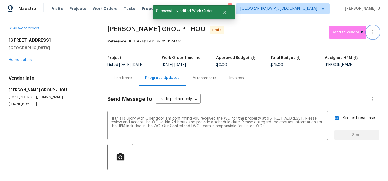
click at [372, 29] on icon "button" at bounding box center [372, 32] width 7 height 7
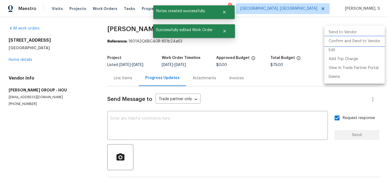
click at [366, 42] on li "Confirm and Send to Vendor" at bounding box center [354, 41] width 60 height 9
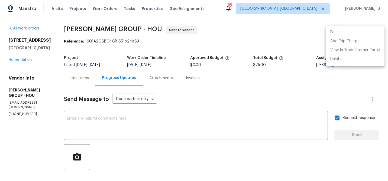
click at [160, 126] on div at bounding box center [194, 90] width 388 height 181
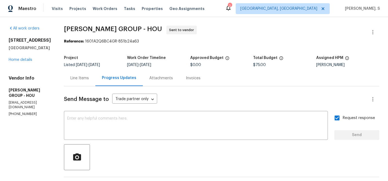
click at [160, 126] on textarea at bounding box center [195, 126] width 257 height 19
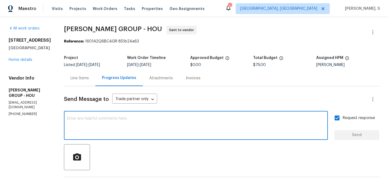
paste textarea "The Work Orders must include before-photos (both close-up and wide-angle) and a…"
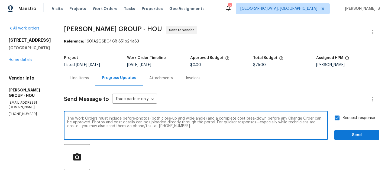
type textarea "The Work Orders must include before-photos (both close-up and wide-angle) and a…"
click at [360, 136] on span "Send" at bounding box center [357, 135] width 36 height 7
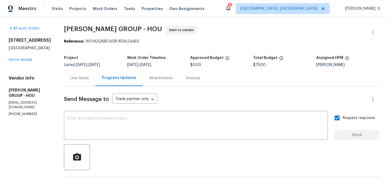
click at [95, 26] on span "[PERSON_NAME] GROUP - HOU" at bounding box center [113, 29] width 98 height 7
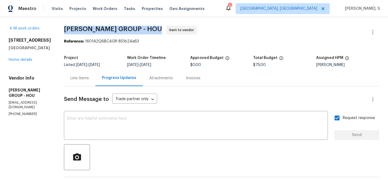
copy span "[PERSON_NAME] GROUP - HOU"
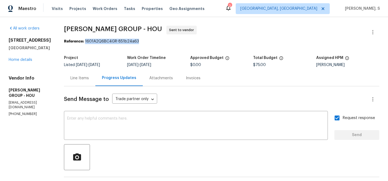
drag, startPoint x: 83, startPoint y: 41, endPoint x: 180, endPoint y: 41, distance: 97.2
click at [180, 41] on div "Reference: 1601A2Q6BC4GR-851b24a63" at bounding box center [221, 41] width 315 height 5
copy div "1601A2Q6BC4GR-851b24a63"
click at [65, 81] on div "Line Items" at bounding box center [79, 78] width 31 height 16
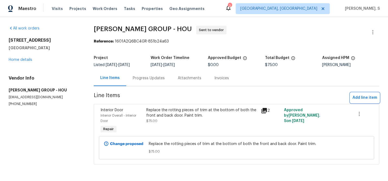
click at [365, 101] on span "Add line item" at bounding box center [364, 98] width 25 height 7
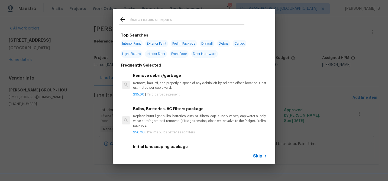
click at [181, 77] on h6 "Remove debris/garbage" at bounding box center [200, 76] width 134 height 6
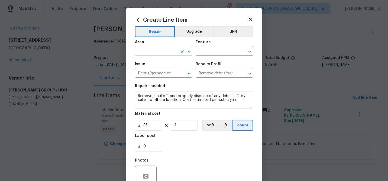
click at [187, 50] on icon "Open" at bounding box center [189, 51] width 7 height 7
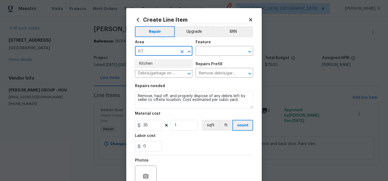
click at [151, 63] on li "Kitchen" at bounding box center [163, 63] width 57 height 9
click at [249, 52] on icon "Open" at bounding box center [249, 52] width 3 height 2
type input "Kitchen"
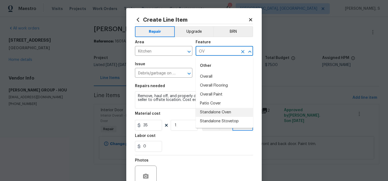
type input "O"
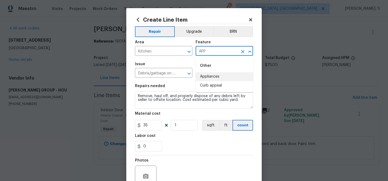
click at [214, 77] on li "Appliances" at bounding box center [224, 76] width 57 height 9
click at [191, 77] on icon "Open" at bounding box center [189, 73] width 7 height 7
type input "Appliances"
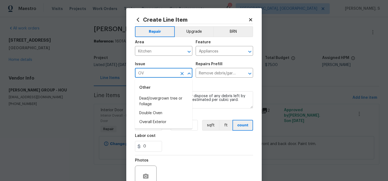
type input "O"
click at [160, 109] on li "Appliances" at bounding box center [163, 107] width 57 height 9
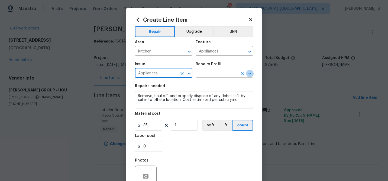
click at [251, 76] on icon "Open" at bounding box center [249, 73] width 7 height 7
type input "Appliances"
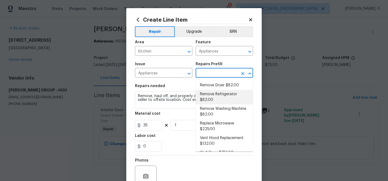
scroll to position [147, 0]
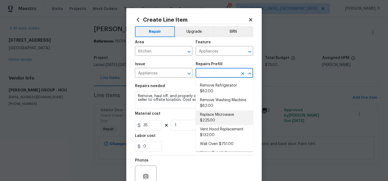
click at [226, 118] on li "Replace Microwave $225.00" at bounding box center [224, 118] width 57 height 15
type input "Replace Microwave $225.00"
type textarea "Remove the existing microwave and replace it with a new microwave"
type input "225"
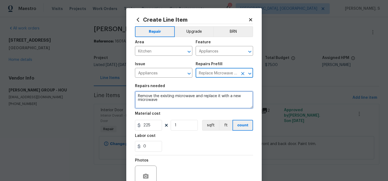
click at [172, 103] on textarea "Remove the existing microwave and replace it with a new microwave" at bounding box center [194, 99] width 118 height 17
paste textarea "Deep clean the oven."
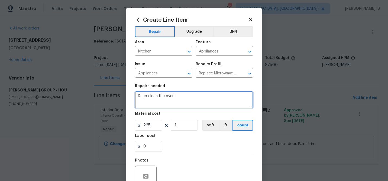
type textarea "Deep clean the oven."
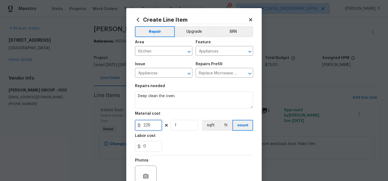
click at [159, 126] on input "225" at bounding box center [148, 125] width 27 height 11
click at [250, 76] on icon "Open" at bounding box center [249, 73] width 7 height 7
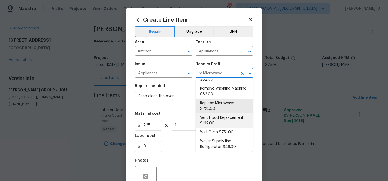
scroll to position [161, 0]
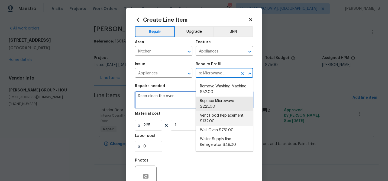
click at [137, 103] on textarea "Deep clean the oven." at bounding box center [194, 99] width 118 height 17
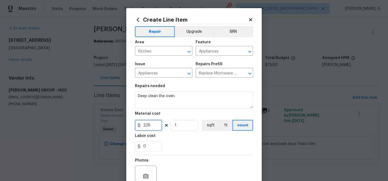
click at [155, 127] on input "225" at bounding box center [148, 125] width 27 height 11
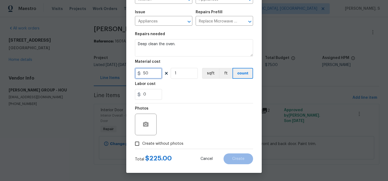
type input "50"
click at [147, 124] on icon "button" at bounding box center [145, 124] width 7 height 7
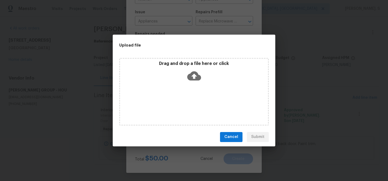
click at [195, 77] on icon at bounding box center [194, 75] width 14 height 9
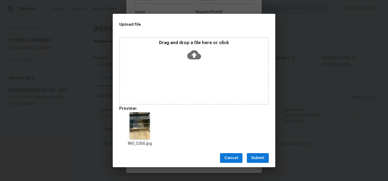
click at [256, 161] on span "Submit" at bounding box center [257, 158] width 13 height 7
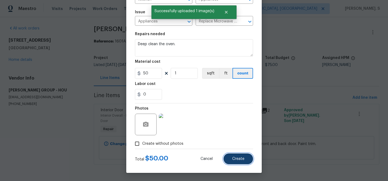
click at [235, 155] on button "Create" at bounding box center [238, 159] width 30 height 11
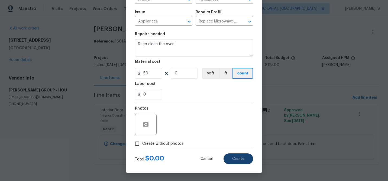
type input "0"
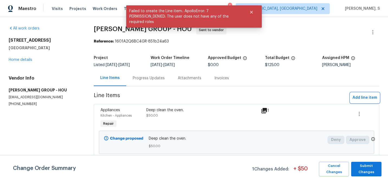
click at [358, 99] on span "Add line item" at bounding box center [364, 98] width 25 height 7
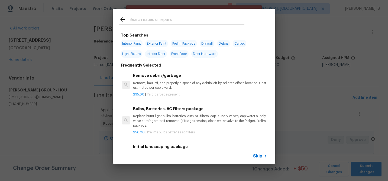
click at [165, 77] on h6 "Remove debris/garbage" at bounding box center [200, 76] width 134 height 6
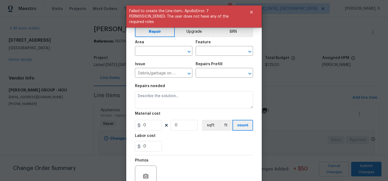
type input "Remove debris/garbage $35.00"
type textarea "Remove, haul off, and properly dispose of any debris left by seller to offsite …"
type input "35"
type input "1"
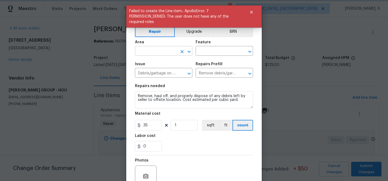
click at [188, 52] on icon "Open" at bounding box center [188, 52] width 3 height 2
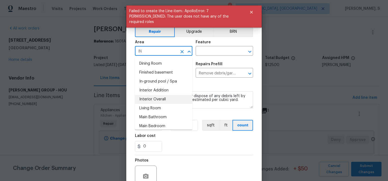
click at [167, 97] on li "Interior Overall" at bounding box center [163, 99] width 57 height 9
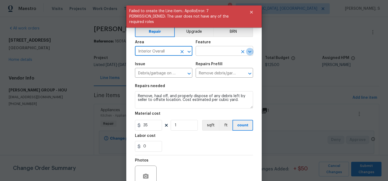
click at [249, 51] on icon "Open" at bounding box center [249, 52] width 3 height 2
type input "Interior Overall"
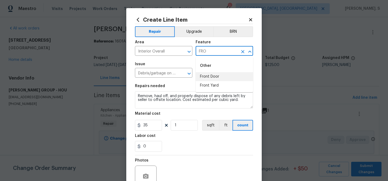
click at [230, 76] on li "Front Door" at bounding box center [224, 76] width 57 height 9
click at [187, 74] on icon "Open" at bounding box center [189, 73] width 7 height 7
type input "Front Door"
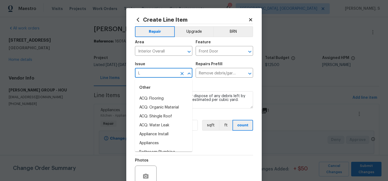
scroll to position [0, 0]
type input "L"
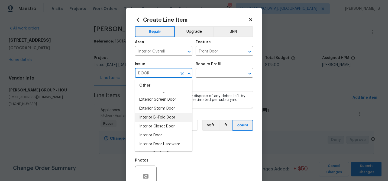
scroll to position [43, 0]
click at [153, 135] on li "Interior Door Hardware" at bounding box center [163, 136] width 57 height 9
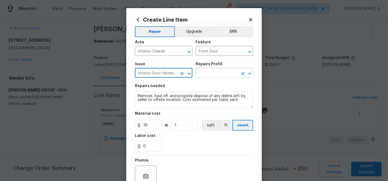
click at [250, 75] on icon "Open" at bounding box center [249, 73] width 7 height 7
type input "Interior Door Hardware"
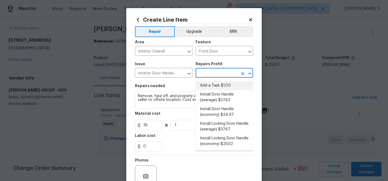
click at [216, 83] on li "Add a Task $1.00" at bounding box center [224, 85] width 57 height 9
type input "Interior Door"
type input "Add a Task $1.00"
type textarea "HPM to detail"
type input "1"
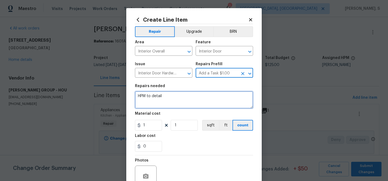
click at [168, 103] on textarea "HPM to detail" at bounding box center [194, 99] width 118 height 17
paste textarea "Adjust the front door so the handle latches properly and deadbolt locks and unl…"
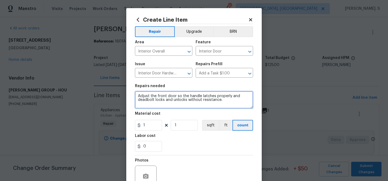
type textarea "Adjust the front door so the handle latches properly and deadbolt locks and unl…"
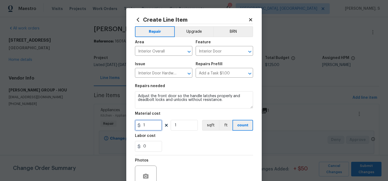
click at [153, 122] on input "1" at bounding box center [148, 125] width 27 height 11
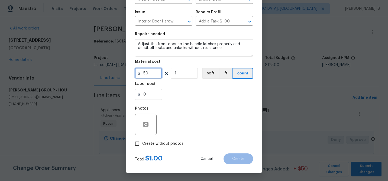
type input "50"
click at [145, 122] on icon "button" at bounding box center [145, 124] width 7 height 7
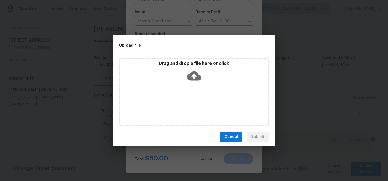
click at [186, 76] on div "Drag and drop a file here or click" at bounding box center [194, 72] width 148 height 23
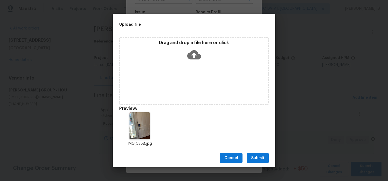
click at [257, 161] on span "Submit" at bounding box center [257, 158] width 13 height 7
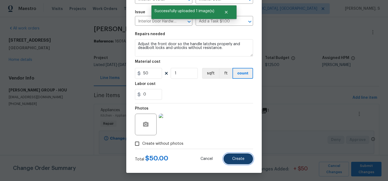
click at [239, 164] on button "Create" at bounding box center [238, 159] width 30 height 11
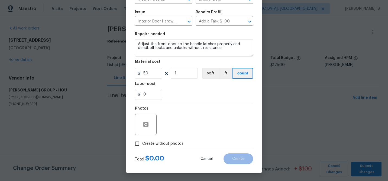
type input "0"
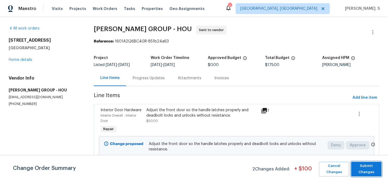
click at [358, 168] on span "Submit Changes" at bounding box center [366, 169] width 25 height 12
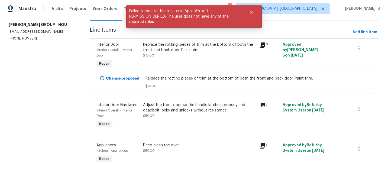
scroll to position [74, 0]
